Goal: Find specific page/section: Find specific page/section

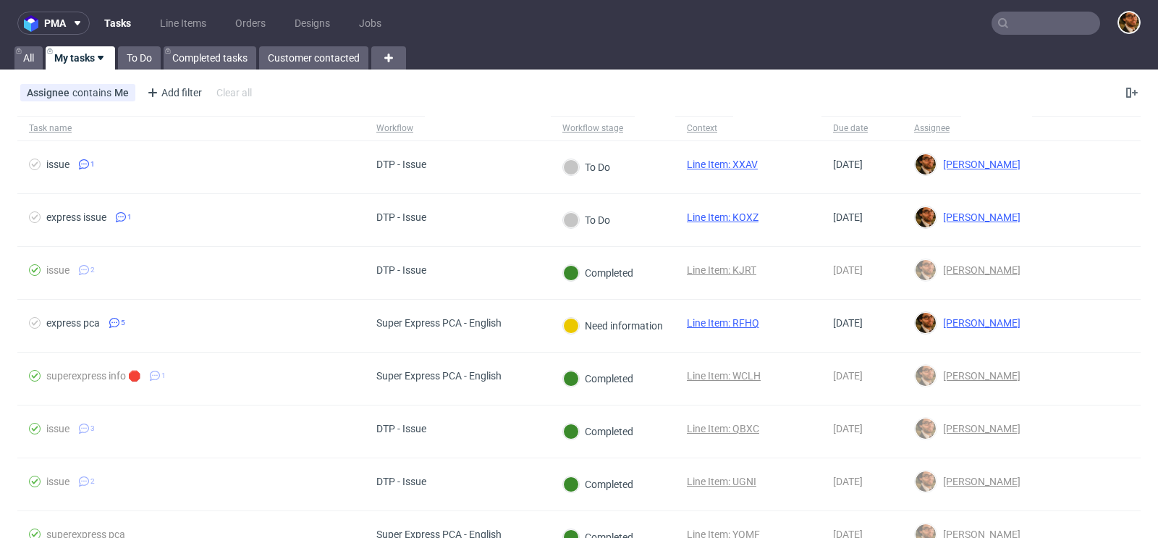
click at [1027, 25] on input "text" at bounding box center [1046, 23] width 109 height 23
paste input "R029974073"
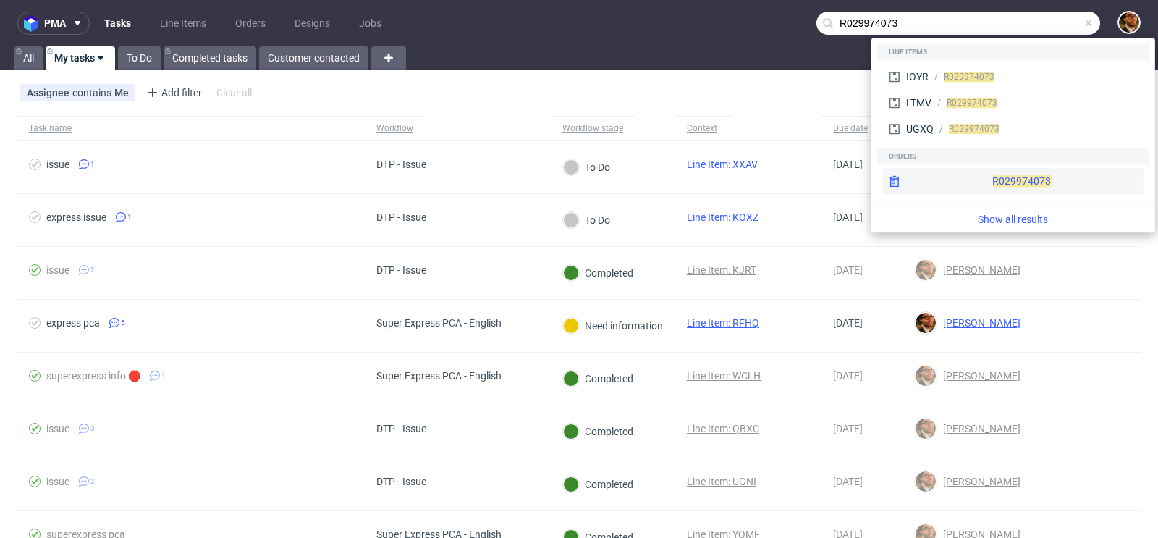
type input "R029974073"
click at [982, 172] on div "R029974073" at bounding box center [1013, 181] width 261 height 26
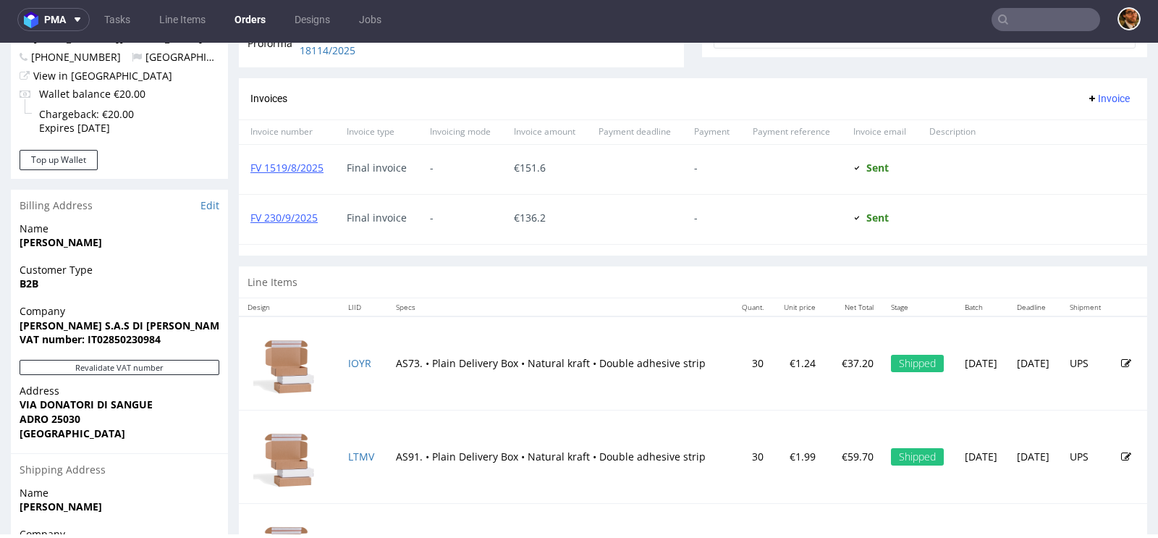
scroll to position [726, 0]
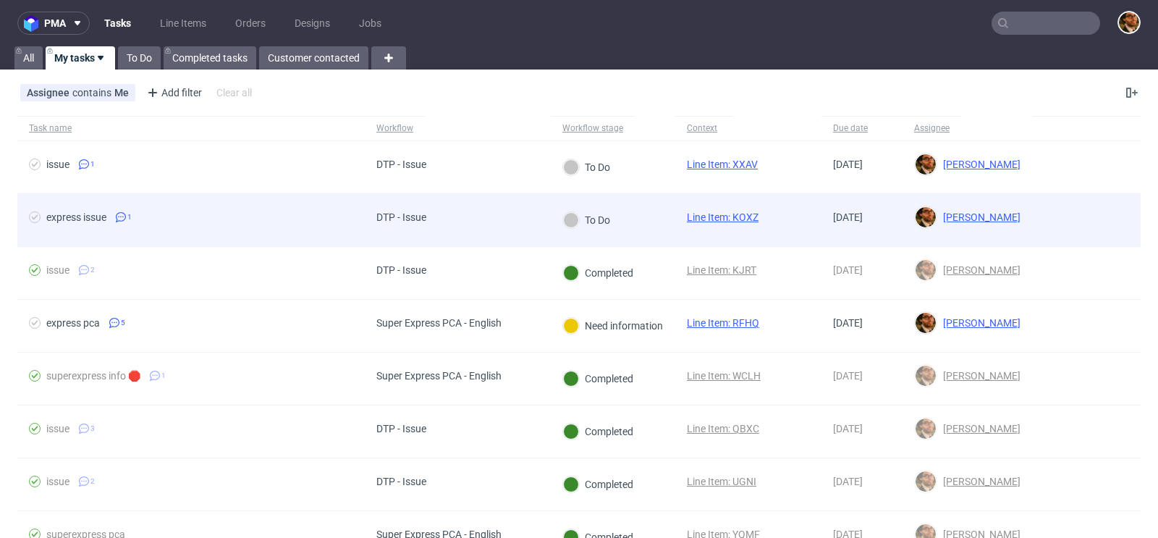
click at [1032, 228] on div at bounding box center [1086, 220] width 109 height 52
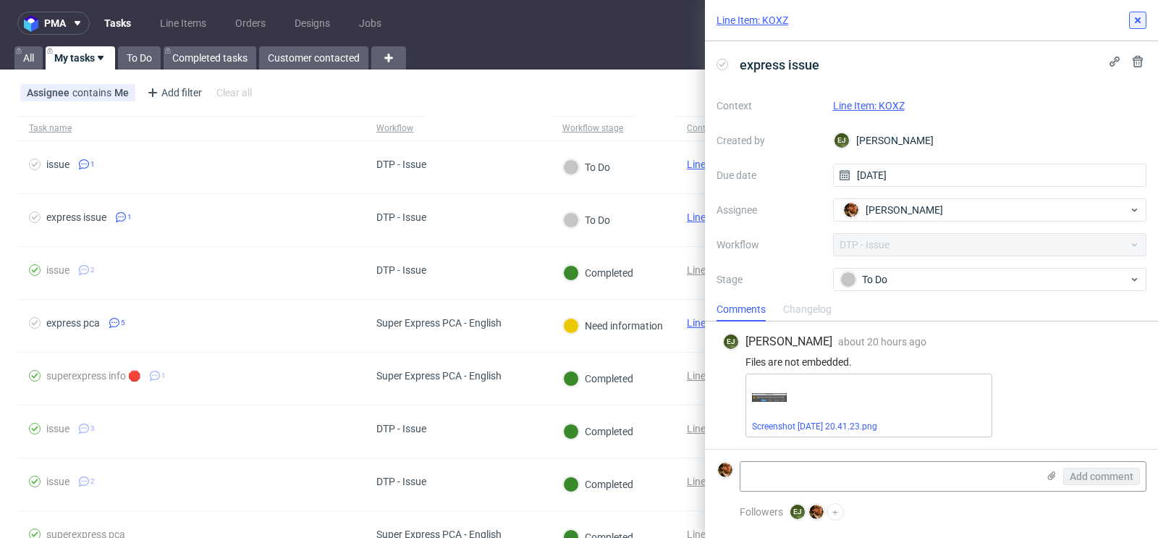
click at [1136, 20] on icon at bounding box center [1138, 20] width 12 height 12
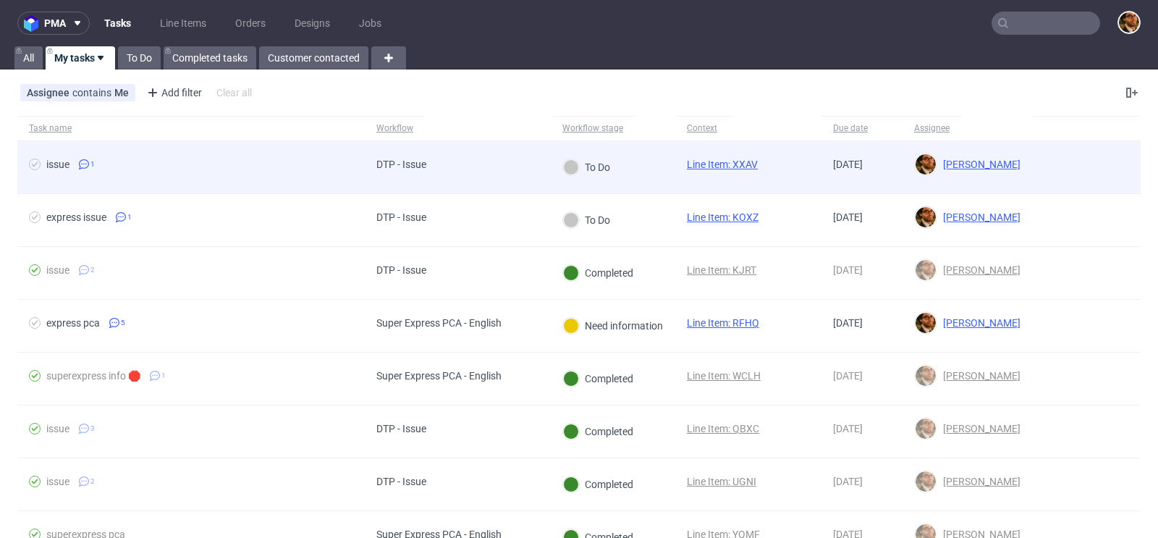
click at [1032, 166] on div at bounding box center [1086, 167] width 109 height 52
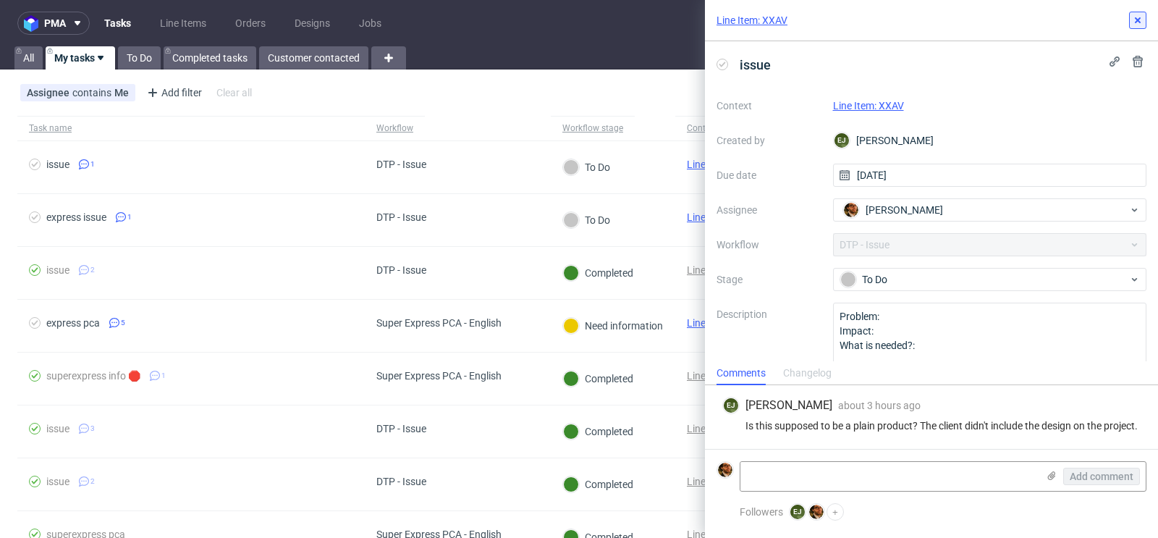
click at [1143, 21] on icon at bounding box center [1138, 20] width 12 height 12
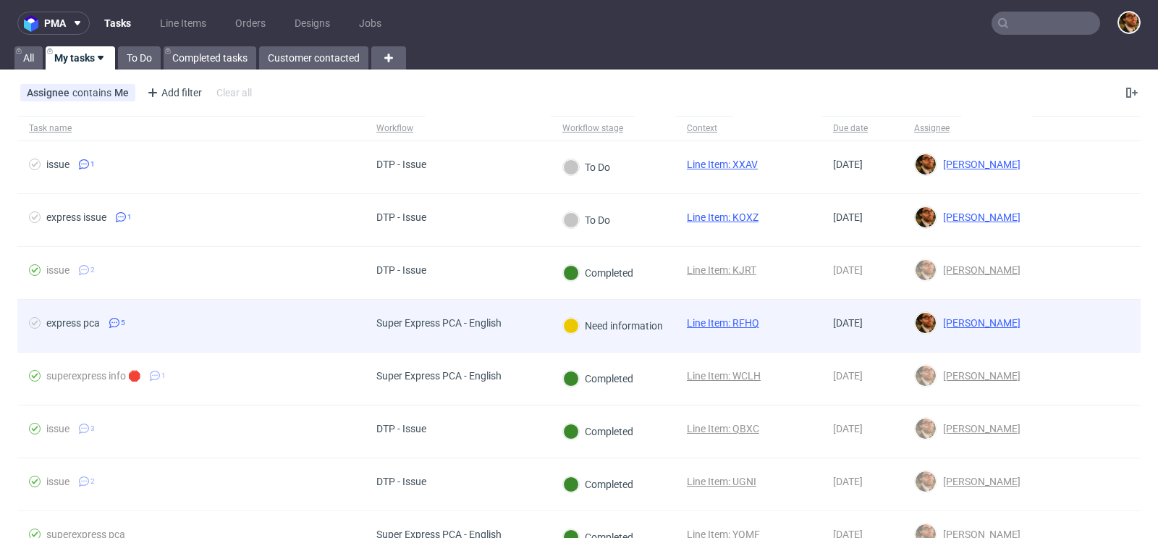
click at [1045, 321] on div at bounding box center [1086, 326] width 109 height 52
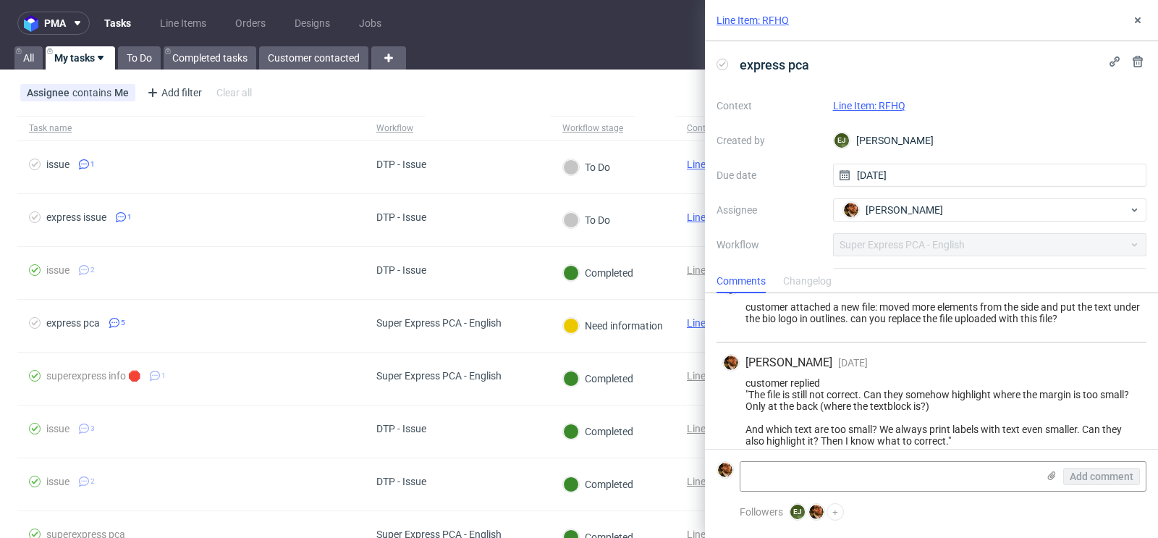
scroll to position [172, 0]
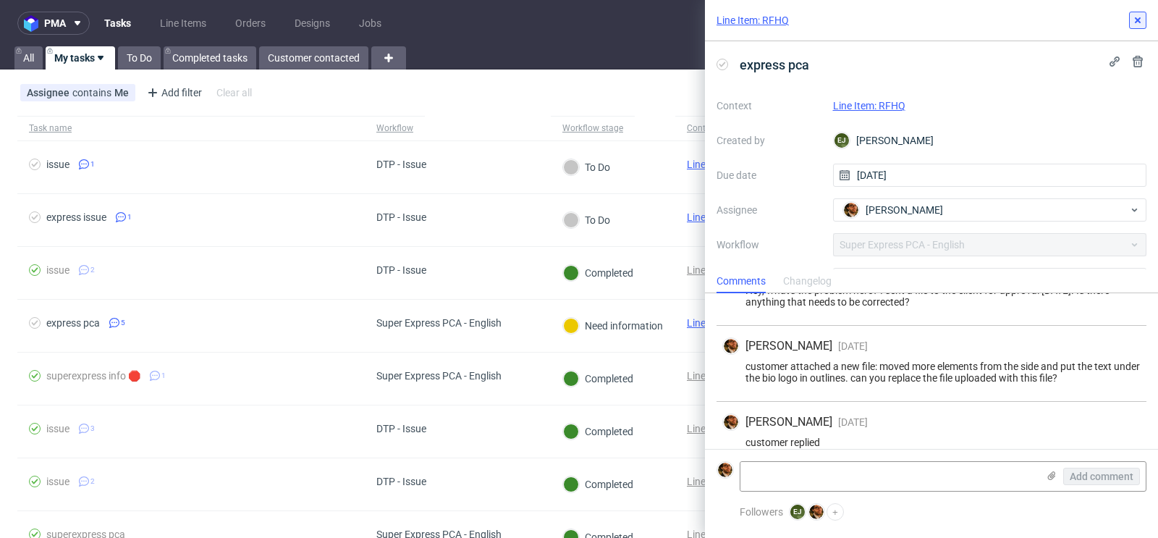
click at [1137, 12] on button at bounding box center [1137, 20] width 17 height 17
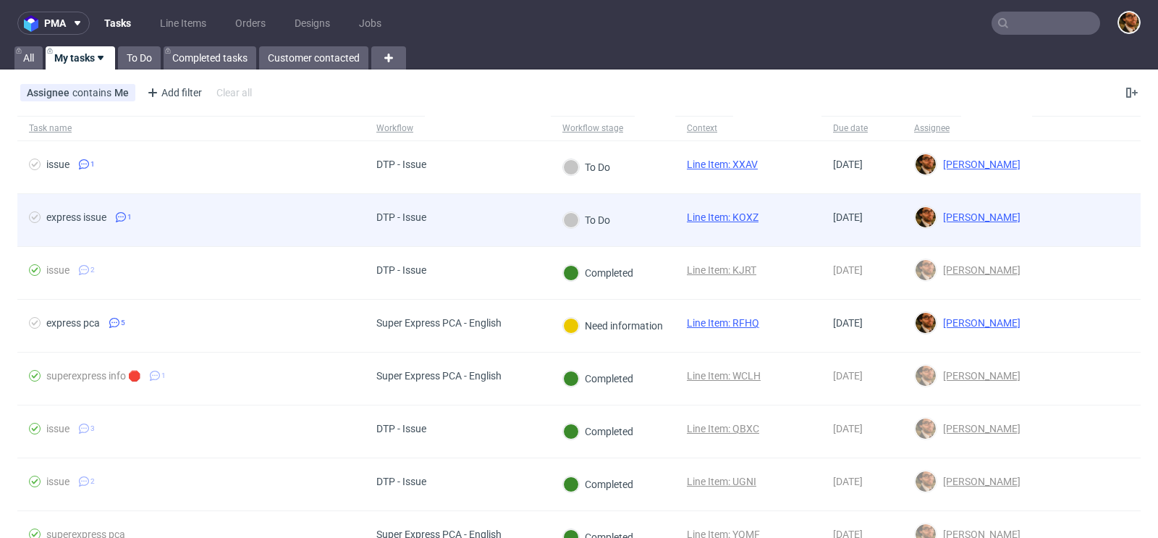
click at [1046, 207] on div at bounding box center [1086, 220] width 109 height 52
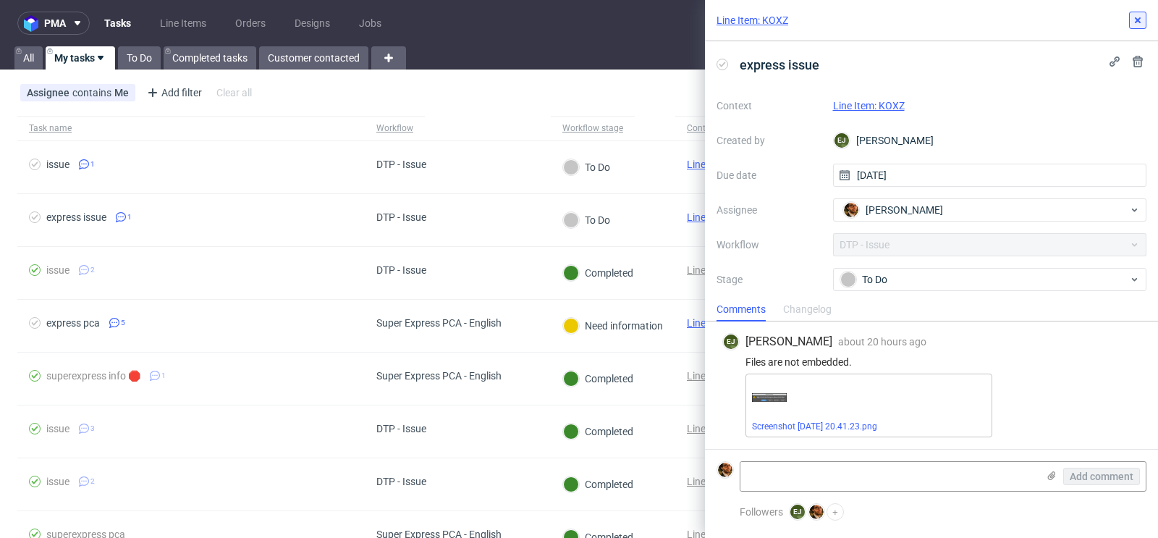
click at [1141, 25] on icon at bounding box center [1138, 20] width 12 height 12
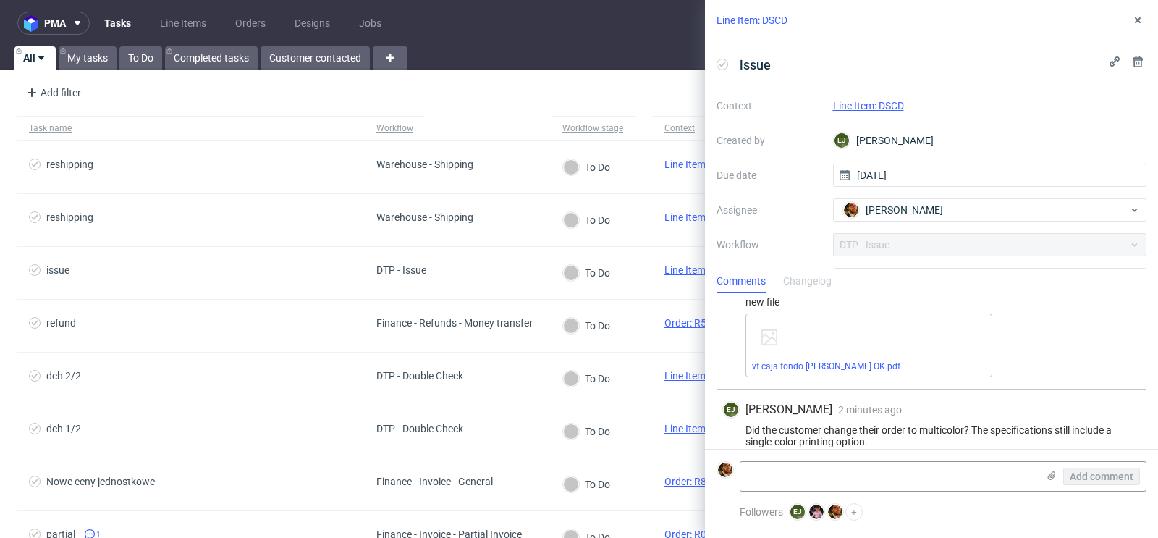
scroll to position [540, 0]
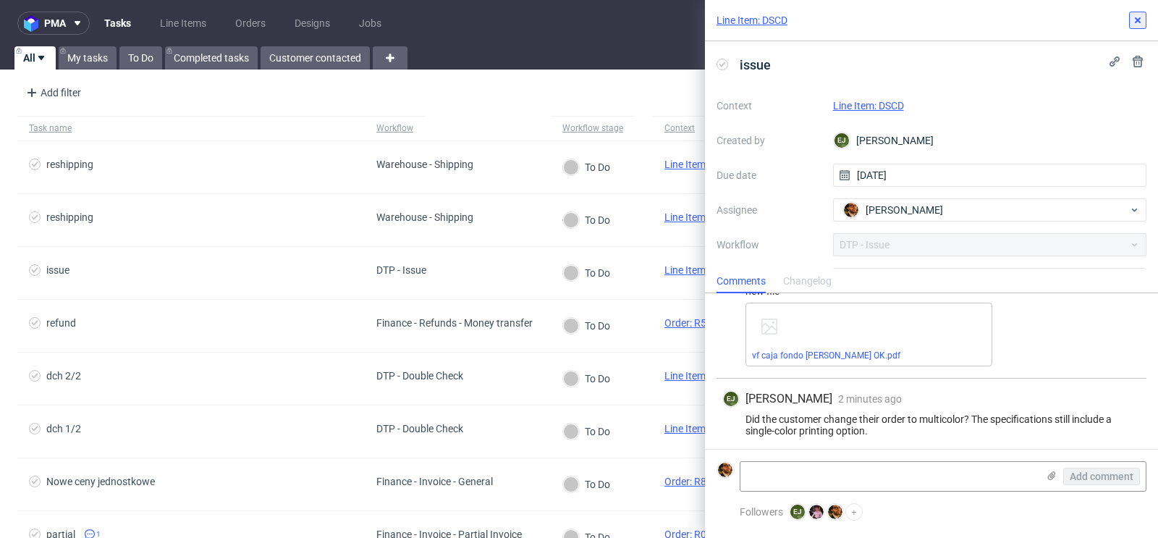
click at [1134, 23] on icon at bounding box center [1138, 20] width 12 height 12
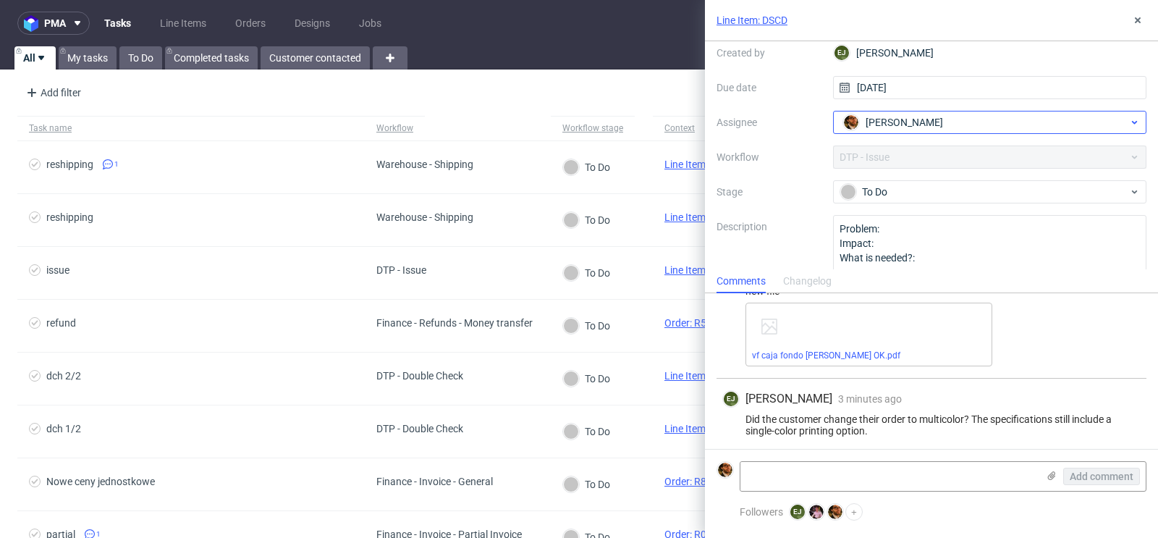
scroll to position [114, 0]
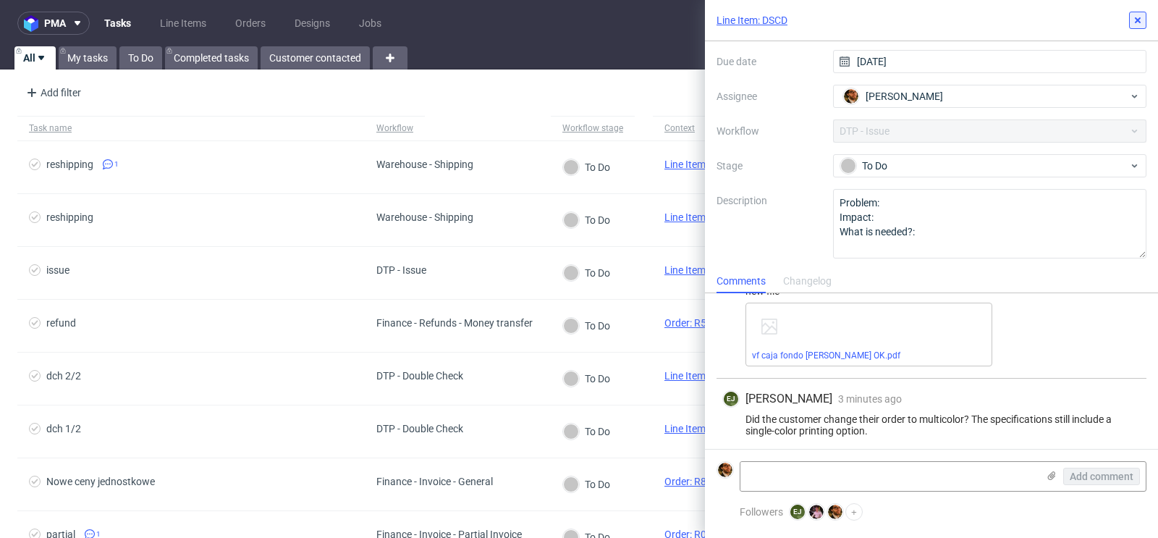
click at [1136, 25] on icon at bounding box center [1138, 20] width 12 height 12
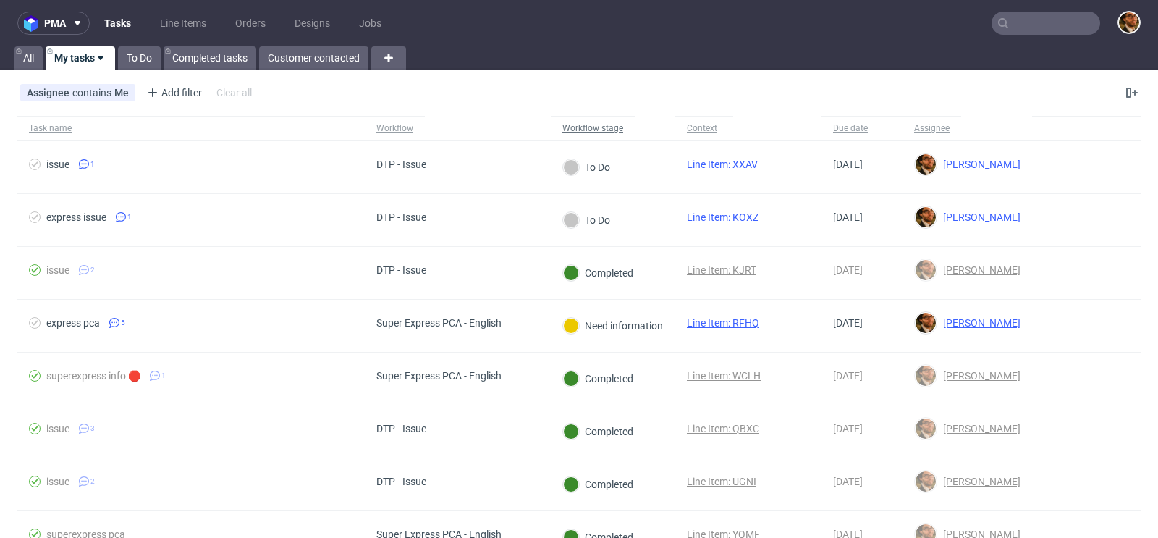
click at [610, 123] on div "Workflow stage" at bounding box center [592, 128] width 61 height 12
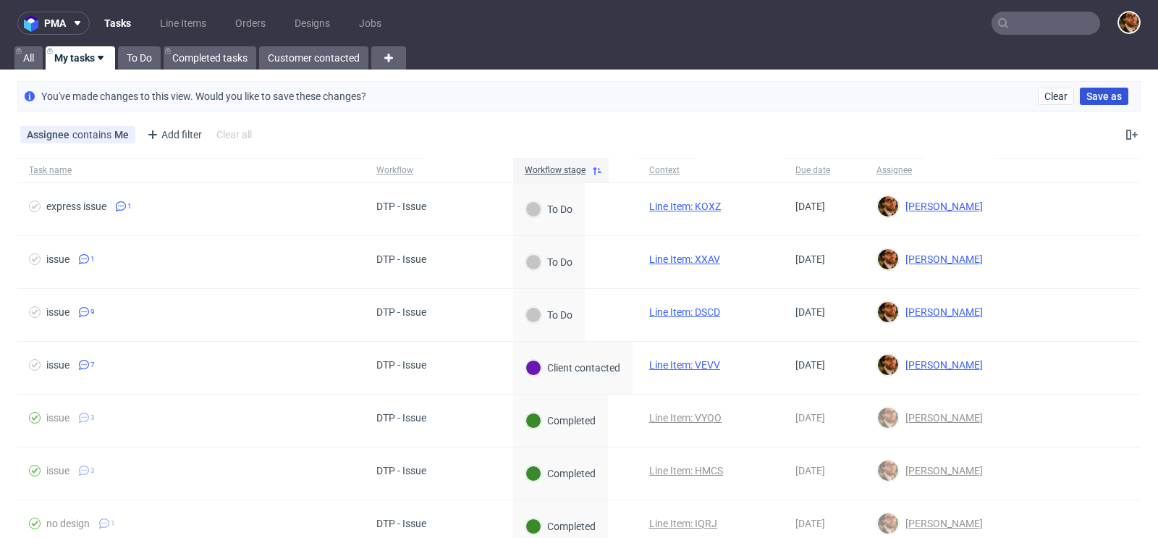
click at [1088, 95] on span "Save as" at bounding box center [1104, 96] width 35 height 10
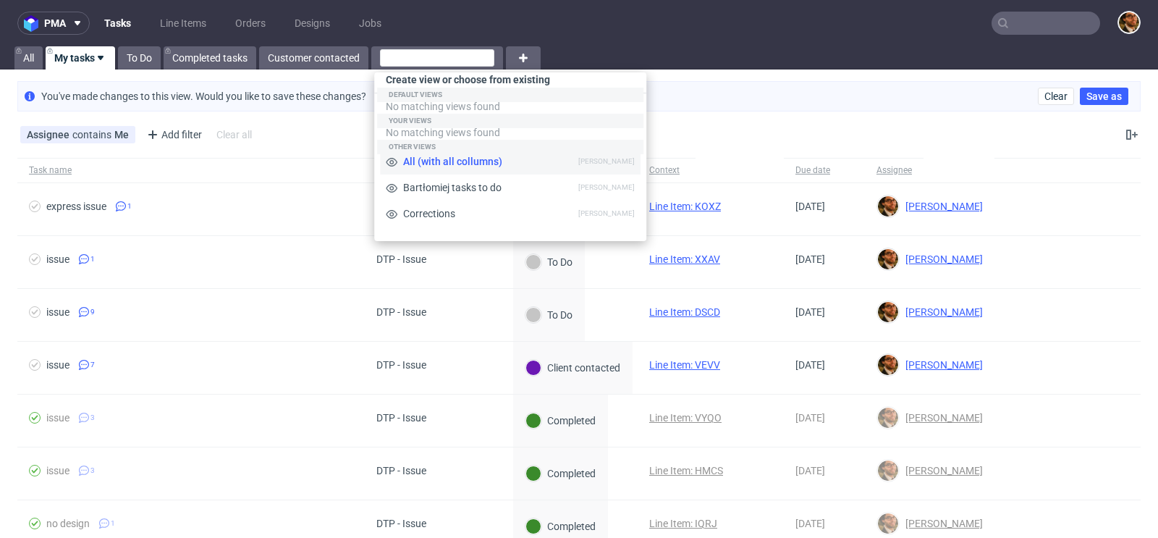
click at [460, 158] on span "All (with all collumns)" at bounding box center [487, 161] width 181 height 14
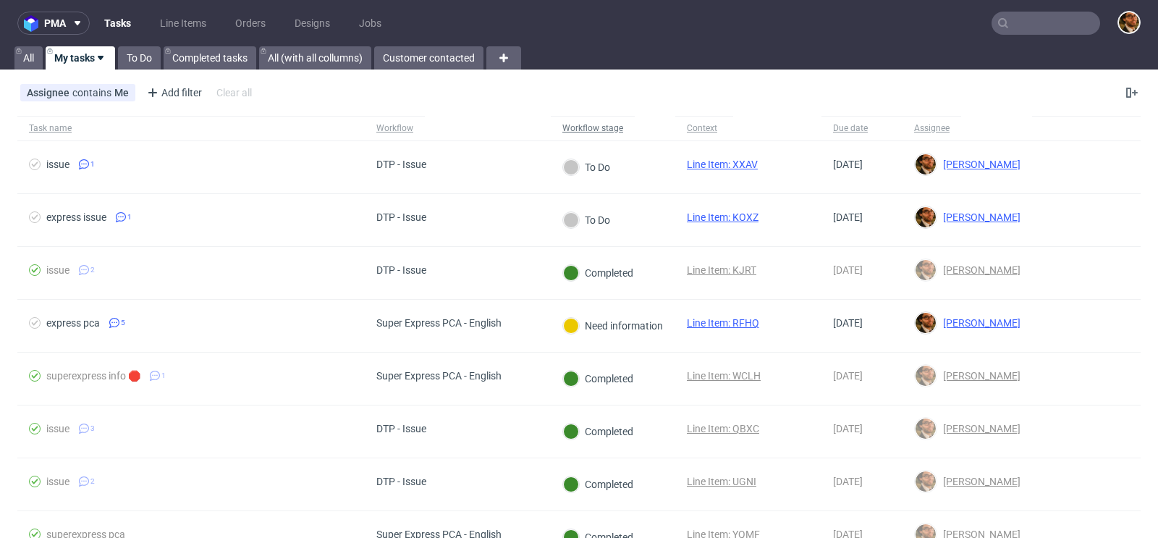
click at [608, 124] on div "Workflow stage" at bounding box center [592, 128] width 61 height 12
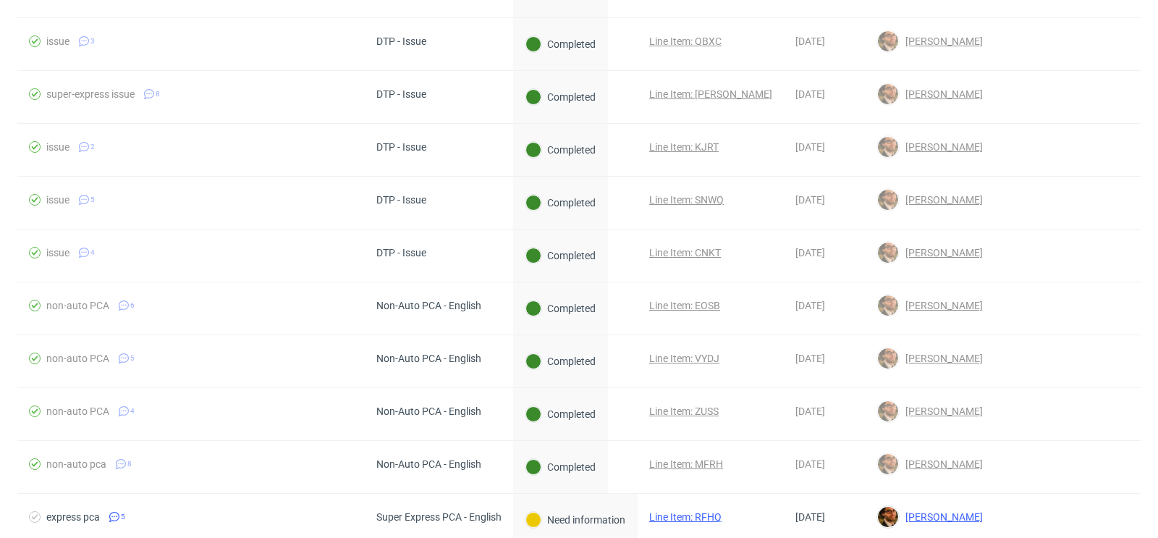
scroll to position [1265, 0]
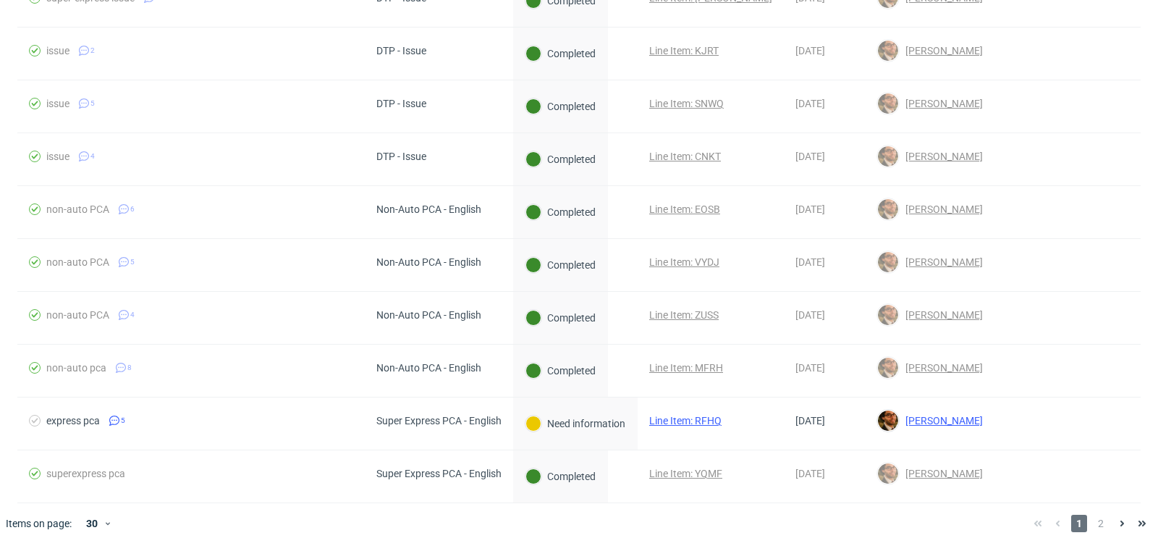
click at [669, 503] on div at bounding box center [589, 523] width 866 height 41
click at [1093, 515] on span "2" at bounding box center [1101, 523] width 16 height 17
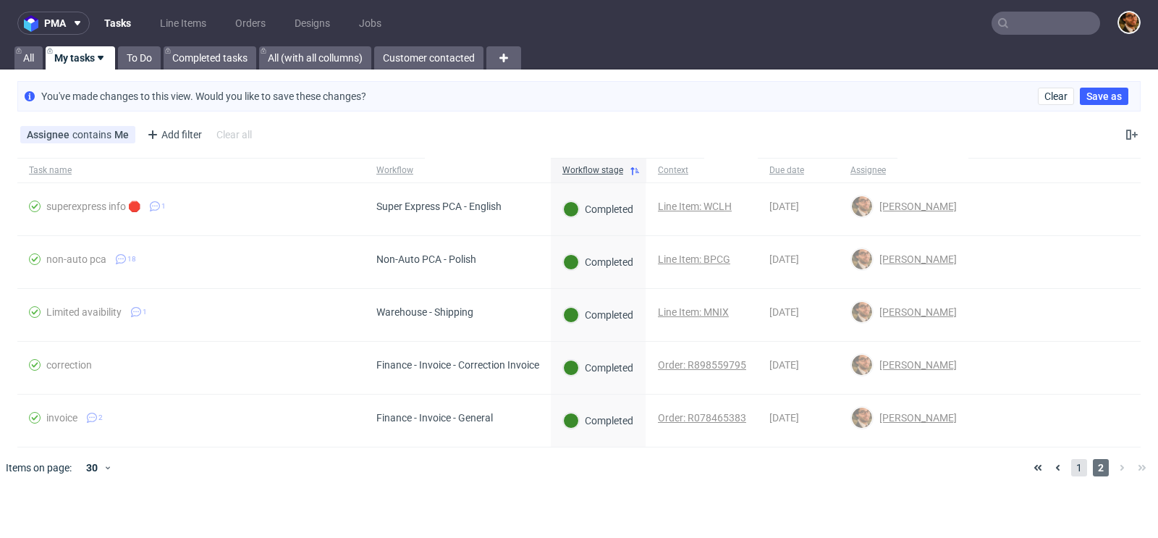
click at [1084, 469] on span "1" at bounding box center [1079, 467] width 16 height 17
